Goal: Complete application form

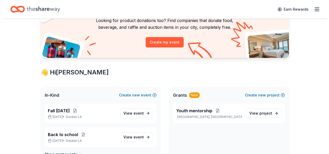
scroll to position [48, 0]
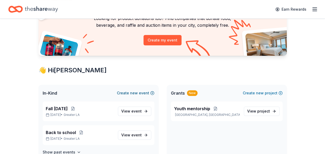
click at [134, 93] on span "new" at bounding box center [134, 93] width 8 height 6
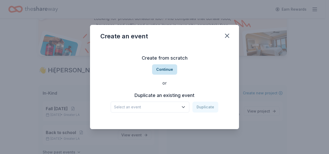
click at [159, 69] on button "Continue" at bounding box center [164, 69] width 25 height 10
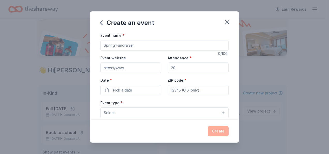
click at [132, 47] on input "Event name *" at bounding box center [164, 45] width 128 height 10
type input "ANNUAL TOY GIVEAWAY"
click at [118, 66] on input "Event website" at bounding box center [130, 67] width 61 height 10
type input "[URL][DOMAIN_NAME]"
type input "200"
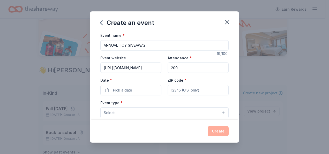
type input "90805"
type input "[STREET_ADDRESS]"
click at [189, 66] on input "200" at bounding box center [197, 67] width 61 height 10
type input "2"
type input "250"
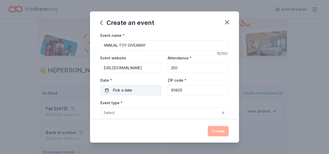
click at [134, 89] on button "Pick a date" at bounding box center [130, 90] width 61 height 10
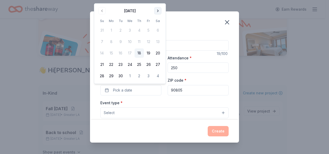
click at [158, 12] on button "Go to next month" at bounding box center [157, 10] width 7 height 7
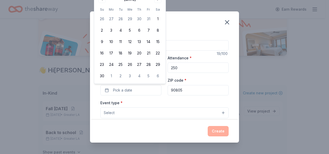
click at [163, 8] on div "November 2025 Su Mo Tu We Th Fr Sa 26 27 28 29 30 31 1 2 3 4 5 6 7 8 9 10 11 12…" at bounding box center [129, 37] width 71 height 91
click at [164, 34] on div "November 2025 Su Mo Tu We Th Fr Sa 26 27 28 29 30 31 1 2 3 4 5 6 7 8 9 10 11 12…" at bounding box center [129, 37] width 71 height 91
click at [163, 26] on div "November 2025 Su Mo Tu We Th Fr Sa 26 27 28 29 30 31 1 2 3 4 5 6 7 8 9 10 11 12…" at bounding box center [129, 37] width 71 height 91
click at [164, 18] on div "November 2025 Su Mo Tu We Th Fr Sa 26 27 28 29 30 31 1 2 3 4 5 6 7 8 9 10 11 12…" at bounding box center [129, 37] width 71 height 91
click at [156, 52] on button "22" at bounding box center [157, 52] width 9 height 9
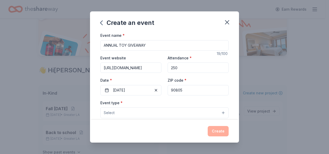
click at [300, 24] on div "Create an event Event name * ANNUAL TOY GIVEAWAY 19 /100 Event website http://p…" at bounding box center [164, 77] width 329 height 154
click at [135, 88] on button "11/22/2025" at bounding box center [130, 90] width 61 height 10
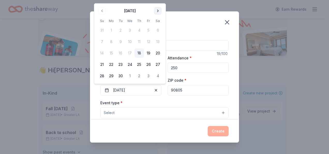
click at [157, 12] on button "Go to next month" at bounding box center [157, 10] width 7 height 7
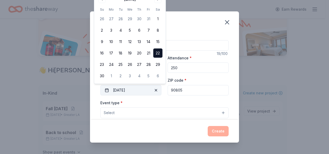
click at [116, 89] on button "11/22/2025" at bounding box center [130, 90] width 61 height 10
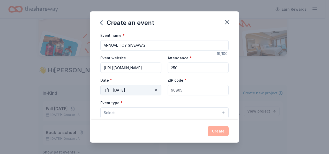
click at [114, 89] on button "11/22/2025" at bounding box center [130, 90] width 61 height 10
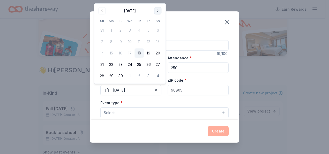
click at [157, 10] on button "Go to next month" at bounding box center [157, 10] width 7 height 7
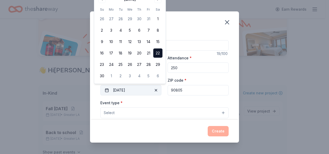
click at [155, 89] on span "button" at bounding box center [156, 90] width 6 height 6
click at [146, 88] on button "Pick a date" at bounding box center [130, 90] width 61 height 10
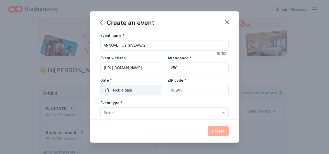
click at [106, 88] on button "Pick a date" at bounding box center [130, 90] width 61 height 10
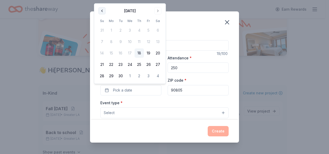
click at [102, 12] on button "Go to previous month" at bounding box center [101, 10] width 7 height 7
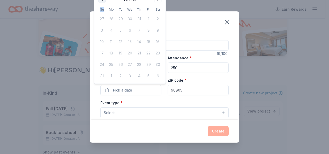
click at [102, 12] on th "Su" at bounding box center [101, 9] width 9 height 5
drag, startPoint x: 102, startPoint y: 12, endPoint x: 159, endPoint y: 15, distance: 57.2
click at [159, 15] on table "Su Mo Tu We Th Fr Sa 27 28 29 30 31 1 2 3 4 5 6 7 8 9 10 11 12 13 14 15 16 17 1…" at bounding box center [129, 44] width 65 height 74
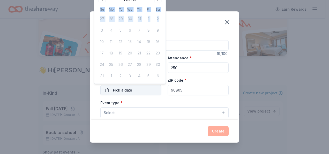
click at [121, 89] on span "Pick a date" at bounding box center [122, 90] width 19 height 6
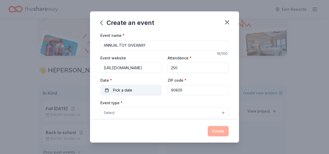
click at [121, 89] on span "Pick a date" at bounding box center [122, 90] width 19 height 6
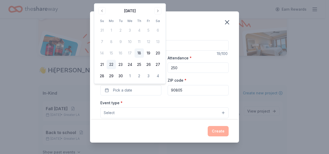
click at [114, 63] on button "22" at bounding box center [110, 64] width 9 height 9
click at [158, 11] on button "Go to next month" at bounding box center [157, 10] width 7 height 7
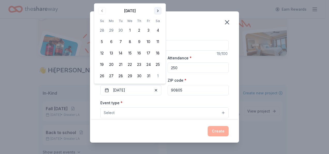
click at [158, 11] on button "Go to next month" at bounding box center [157, 10] width 7 height 7
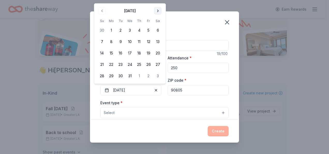
click at [157, 1] on div "Create an event Event name * ANNUAL TOY GIVEAWAY 19 /100 Event website http://p…" at bounding box center [164, 77] width 329 height 154
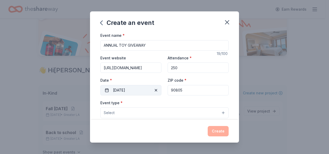
click at [118, 88] on button "09/22/2025" at bounding box center [130, 90] width 61 height 10
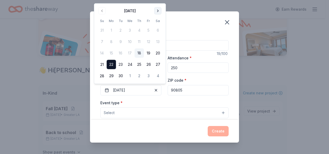
click at [156, 9] on button "Go to next month" at bounding box center [157, 10] width 7 height 7
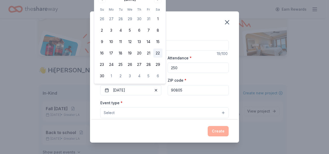
click at [154, 52] on button "22" at bounding box center [157, 52] width 9 height 9
click at [157, 64] on button "29" at bounding box center [157, 64] width 9 height 9
click at [157, 74] on button "6" at bounding box center [157, 75] width 9 height 9
click at [155, 53] on button "22" at bounding box center [157, 52] width 9 height 9
click at [155, 76] on button "6" at bounding box center [157, 75] width 9 height 9
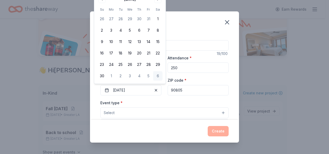
click at [202, 110] on button "Select" at bounding box center [164, 112] width 128 height 11
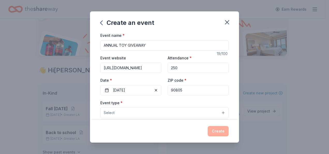
click at [155, 88] on div "Event name * ANNUAL TOY GIVEAWAY 19 /100 Event website http://provoked2000now.c…" at bounding box center [164, 151] width 128 height 239
click at [153, 88] on span "button" at bounding box center [156, 90] width 6 height 6
click at [136, 88] on button "Pick a date" at bounding box center [130, 90] width 61 height 10
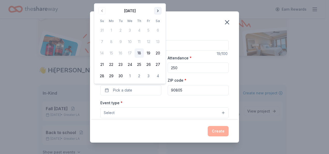
click at [157, 10] on button "Go to next month" at bounding box center [157, 10] width 7 height 7
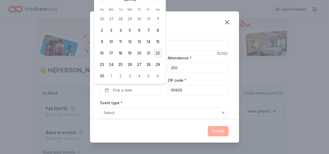
click at [157, 54] on button "22" at bounding box center [157, 52] width 9 height 9
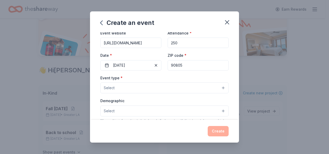
scroll to position [0, 0]
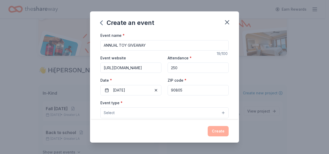
click at [165, 45] on input "ANNUAL TOY GIVEAWAY" at bounding box center [164, 45] width 128 height 10
type input "A"
type input "[DATE] Party"
click at [120, 110] on button "Select" at bounding box center [164, 112] width 128 height 11
click at [217, 112] on button "Select" at bounding box center [164, 112] width 128 height 11
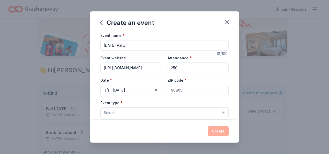
click at [218, 112] on button "Select" at bounding box center [164, 112] width 128 height 11
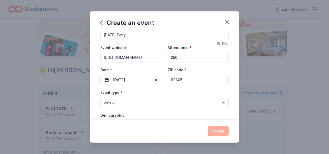
scroll to position [21, 0]
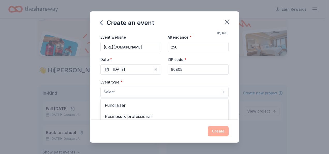
click at [220, 89] on button "Select" at bounding box center [164, 91] width 128 height 11
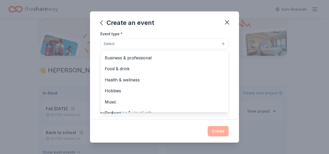
scroll to position [17, 0]
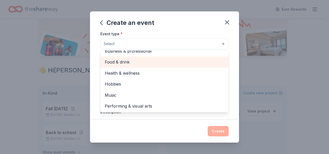
click at [210, 63] on span "Food & drink" at bounding box center [164, 61] width 119 height 7
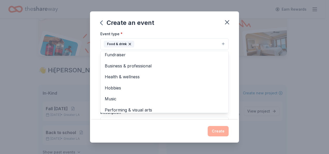
scroll to position [0, 0]
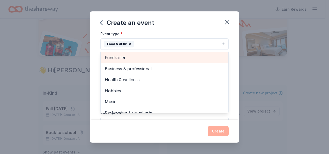
click at [189, 59] on span "Fundraiser" at bounding box center [164, 57] width 119 height 7
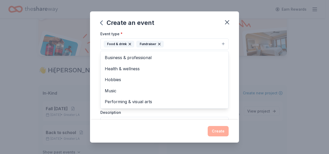
click at [228, 52] on div "Event name * Thanksgiving Party 18 /100 Event website http://provoked2000now.co…" at bounding box center [164, 75] width 149 height 87
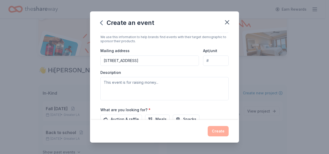
scroll to position [113, 0]
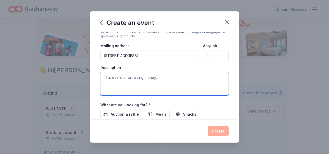
click at [154, 74] on textarea at bounding box center [164, 83] width 128 height 23
paste textarea "We will be having our annual Fall [DATE] Party for the families to come out and…"
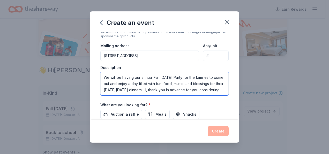
scroll to position [16, 0]
type textarea "We will be having our annual Fall [DATE] Party for the families to come out and…"
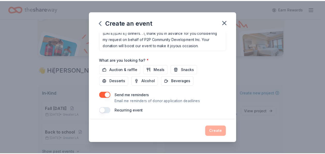
scroll to position [159, 0]
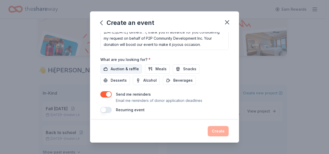
click at [133, 70] on span "Auction & raffle" at bounding box center [125, 69] width 28 height 6
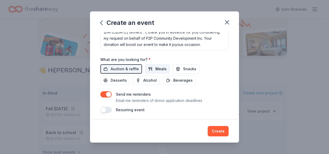
click at [154, 67] on button "Meals" at bounding box center [157, 68] width 25 height 9
click at [183, 67] on span "Snacks" at bounding box center [189, 69] width 13 height 6
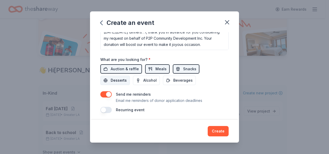
click at [124, 75] on button "Desserts" at bounding box center [114, 79] width 29 height 9
click at [175, 78] on span "Beverages" at bounding box center [182, 80] width 19 height 6
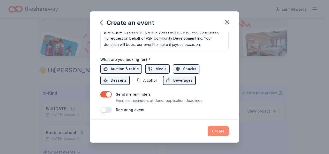
click at [224, 129] on button "Create" at bounding box center [218, 131] width 21 height 10
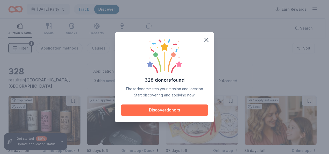
click at [181, 108] on button "Discover donors" at bounding box center [164, 109] width 87 height 11
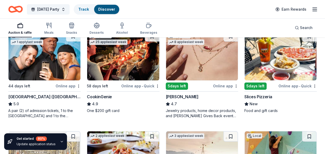
scroll to position [169, 0]
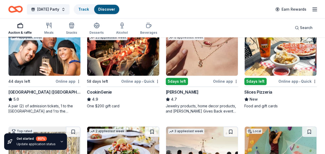
click at [128, 63] on img at bounding box center [123, 50] width 72 height 49
click at [116, 75] on div "Top rated 25 applies last week 58 days left Online app • Quick CookinGenie 4.9 …" at bounding box center [123, 67] width 72 height 82
click at [262, 82] on div "5 days left" at bounding box center [255, 81] width 22 height 7
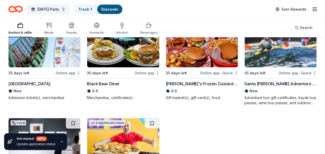
scroll to position [672, 0]
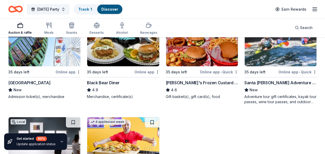
click at [119, 74] on div "Top rated 5 applies last week 35 days left Online app Black Bear Diner 4.9 Merc…" at bounding box center [123, 58] width 72 height 82
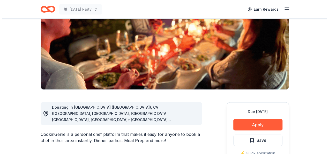
scroll to position [72, 0]
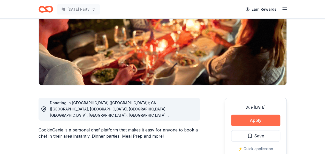
click at [259, 122] on button "Apply" at bounding box center [255, 119] width 49 height 11
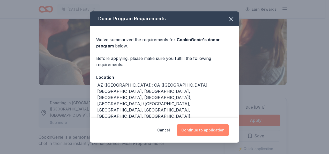
click at [192, 132] on button "Continue to application" at bounding box center [202, 130] width 51 height 12
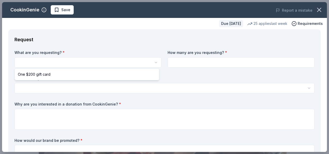
scroll to position [0, 0]
click at [152, 61] on html "Thanksgiving Party Save Apply Due in 58 days Share CookinGenie 4.9 • 8 reviews …" at bounding box center [164, 77] width 329 height 154
select select "One $200 gift card"
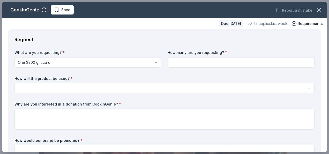
click at [182, 67] on input at bounding box center [240, 62] width 147 height 10
click at [187, 62] on input at bounding box center [240, 62] width 147 height 10
type input "2"
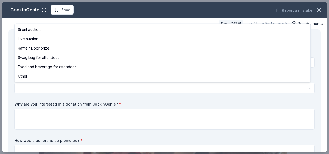
click at [127, 89] on html "Thanksgiving Party Save Apply Due in 58 days Share CookinGenie 4.9 • 8 reviews …" at bounding box center [164, 77] width 329 height 154
select select "foodAndBeverage"
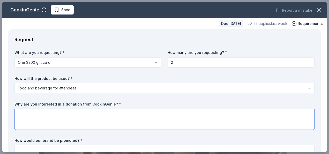
click at [124, 115] on textarea at bounding box center [164, 119] width 300 height 21
click at [160, 112] on textarea "To experience a chef's home cooking, to take a day off and share with others" at bounding box center [164, 119] width 300 height 21
type textarea "To experience a chef's home cooking, to take a day off and share with others on…"
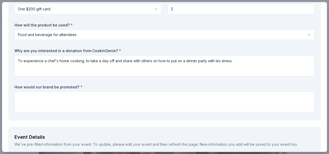
scroll to position [55, 0]
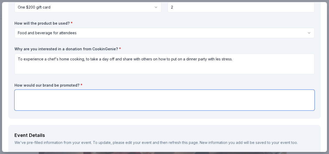
click at [125, 94] on textarea at bounding box center [164, 99] width 300 height 21
paste textarea "With your permission, we will recognize you through marketing flyers and all ou…"
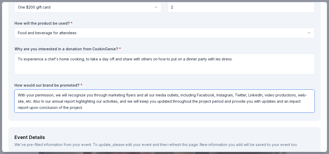
type textarea "With your permission, we will recognize you through marketing flyers and all ou…"
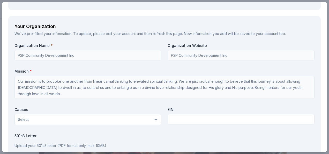
scroll to position [431, 0]
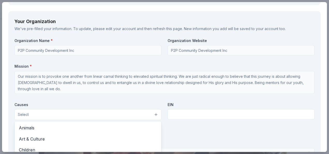
click at [152, 113] on button "Select" at bounding box center [87, 114] width 147 height 11
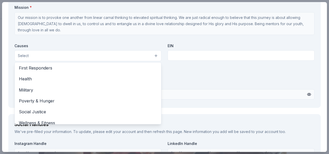
scroll to position [72, 0]
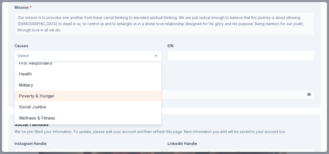
click at [83, 98] on span "Poverty & Hunger" at bounding box center [88, 95] width 138 height 7
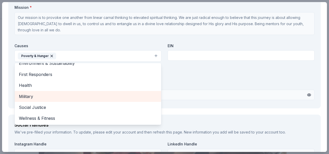
scroll to position [61, 0]
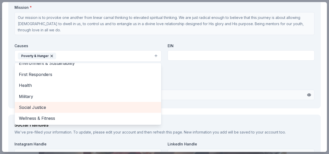
click at [74, 102] on div "Social Justice" at bounding box center [88, 107] width 146 height 11
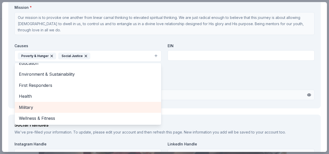
scroll to position [50, 0]
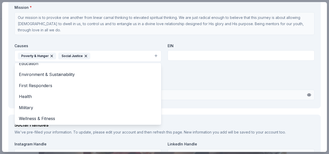
click at [232, 56] on div "Organization Name * P2P Community Development Inc Organization Website P2P Comm…" at bounding box center [164, 40] width 300 height 123
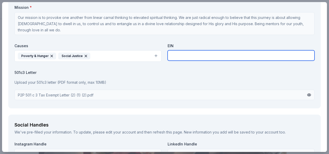
click at [232, 56] on input "text" at bounding box center [240, 55] width 147 height 10
paste input "32-0489826"
type input "32-0489826"
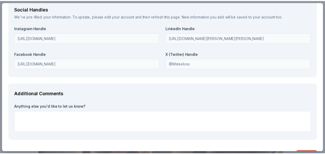
scroll to position [610, 0]
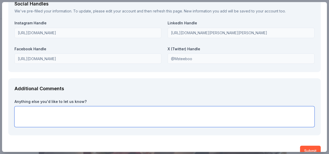
click at [133, 110] on textarea at bounding box center [164, 116] width 300 height 21
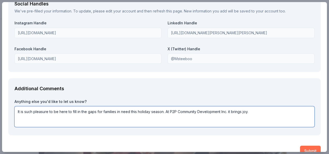
type textarea "It is such pleasure to be here to fill in the gaps for families in need this ho…"
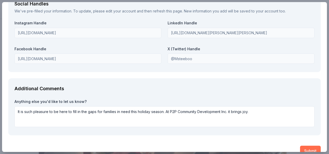
click at [309, 146] on button "Submit" at bounding box center [310, 150] width 21 height 10
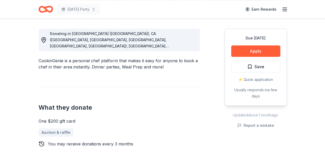
scroll to position [151, 0]
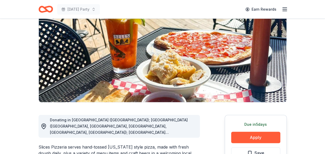
scroll to position [65, 0]
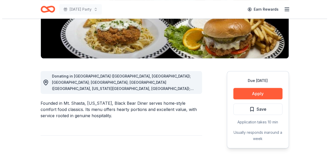
scroll to position [103, 0]
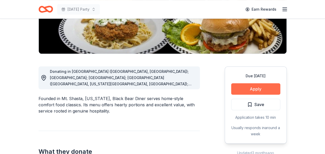
click at [247, 87] on button "Apply" at bounding box center [255, 88] width 49 height 11
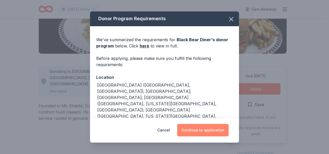
click at [199, 130] on button "Continue to application" at bounding box center [202, 130] width 51 height 12
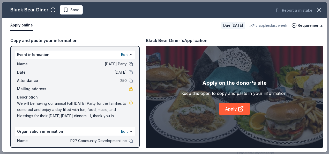
click at [129, 65] on button at bounding box center [131, 64] width 4 height 4
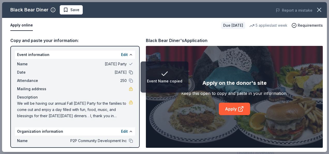
click at [129, 72] on button at bounding box center [131, 72] width 4 height 4
click at [129, 81] on button at bounding box center [131, 80] width 4 height 4
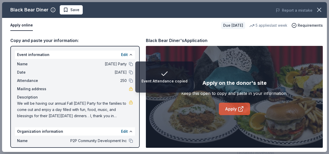
click at [230, 108] on link "Apply" at bounding box center [234, 108] width 31 height 12
